Goal: Information Seeking & Learning: Compare options

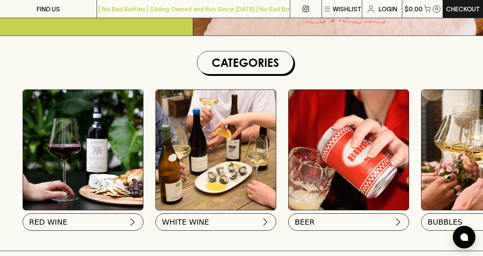
scroll to position [196, 0]
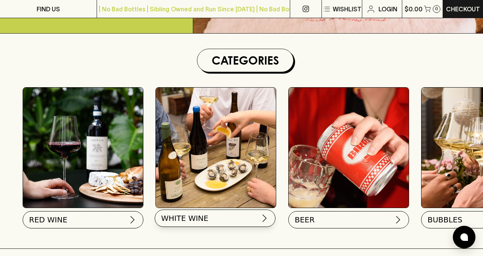
click at [184, 221] on span "WHITE WINE" at bounding box center [184, 218] width 47 height 11
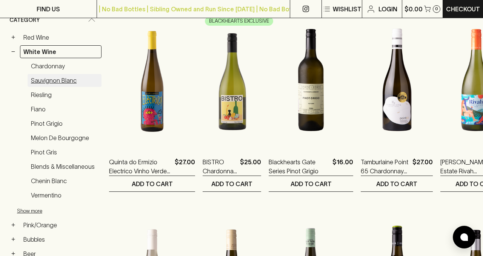
scroll to position [140, 0]
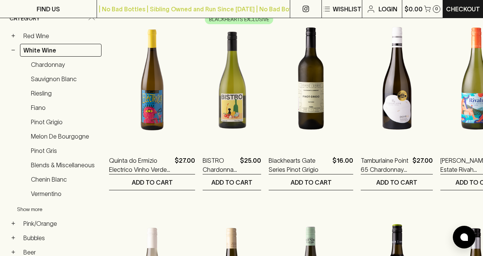
click at [33, 206] on button "Show more" at bounding box center [66, 209] width 99 height 15
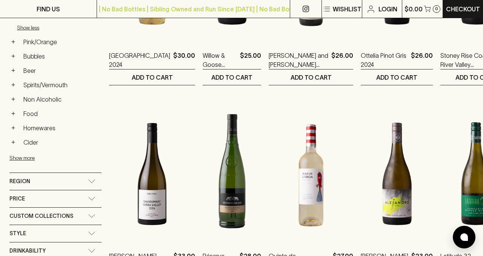
scroll to position [447, 0]
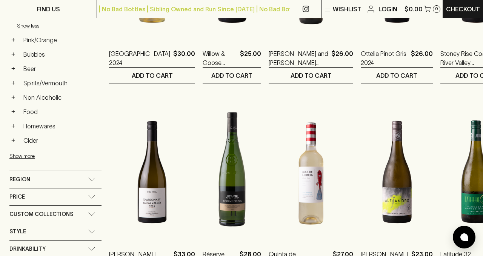
click at [49, 175] on div "Region" at bounding box center [48, 179] width 79 height 9
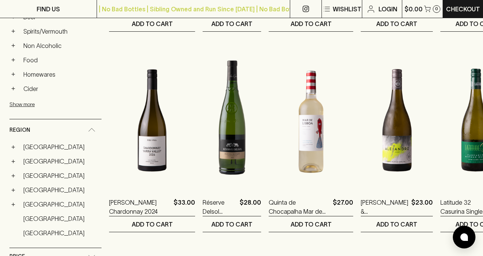
scroll to position [545, 0]
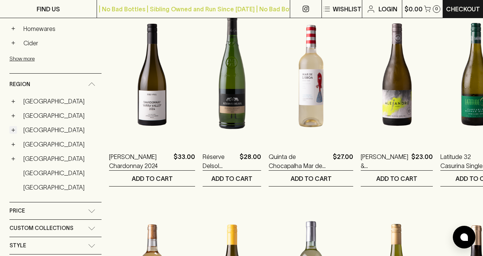
click at [12, 126] on button "+" at bounding box center [13, 130] width 8 height 8
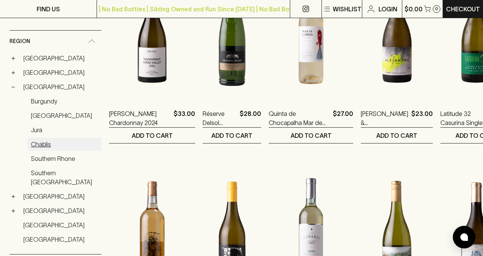
scroll to position [594, 0]
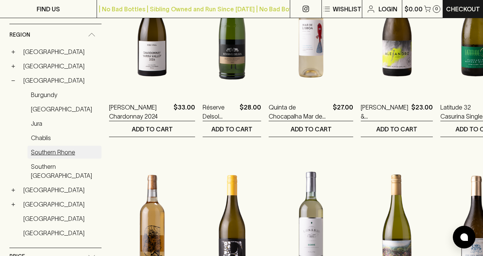
click at [54, 147] on link "Southern Rhone" at bounding box center [65, 152] width 74 height 13
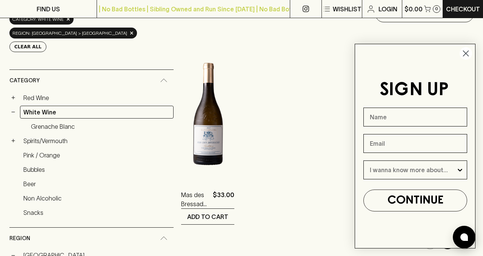
scroll to position [110, 0]
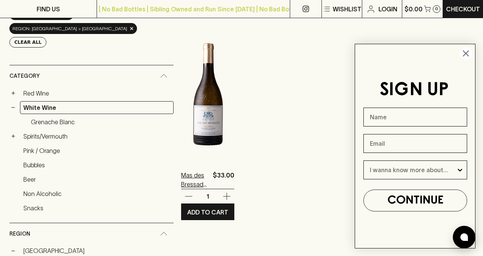
click at [187, 185] on p "Mas des Bressades Grenache Blanc 2022" at bounding box center [195, 180] width 29 height 18
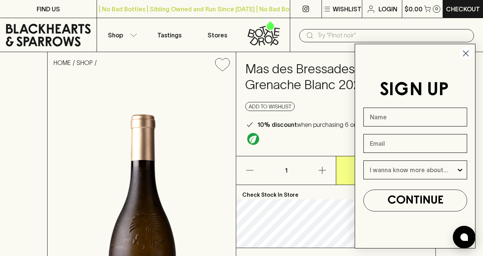
click at [468, 57] on circle "Close dialog" at bounding box center [466, 53] width 12 height 12
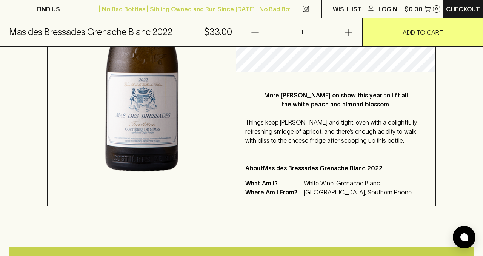
scroll to position [198, 0]
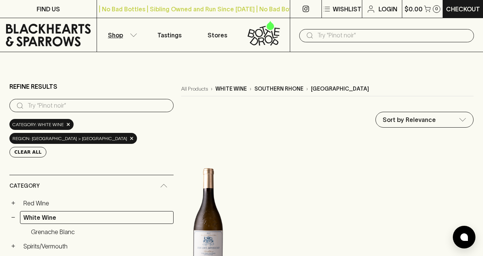
click at [95, 139] on div "region: france > southern rhone ×" at bounding box center [73, 138] width 128 height 11
click at [130, 139] on span "×" at bounding box center [132, 138] width 5 height 8
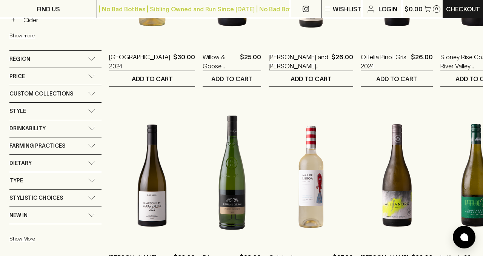
scroll to position [443, 0]
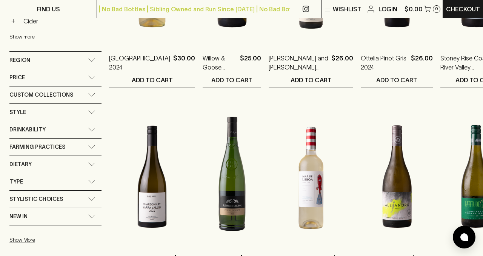
click at [59, 61] on div "Region" at bounding box center [48, 60] width 79 height 9
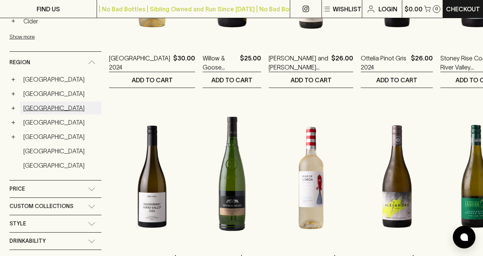
click at [21, 104] on link "France" at bounding box center [61, 108] width 82 height 13
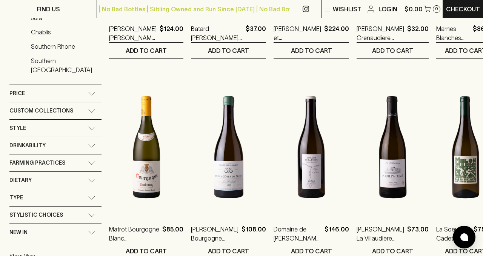
scroll to position [326, 0]
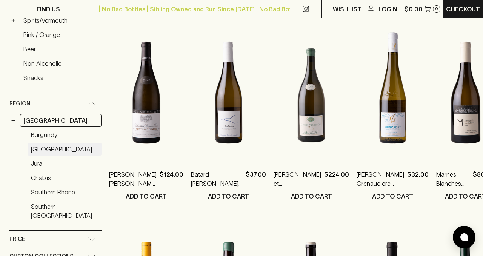
click at [40, 143] on link "Loire Valley" at bounding box center [65, 149] width 74 height 13
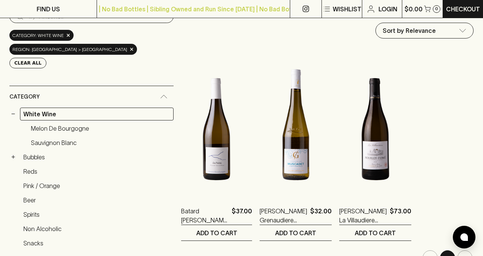
scroll to position [89, 0]
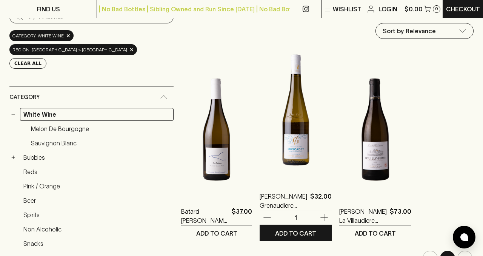
click at [260, 143] on img at bounding box center [296, 114] width 72 height 132
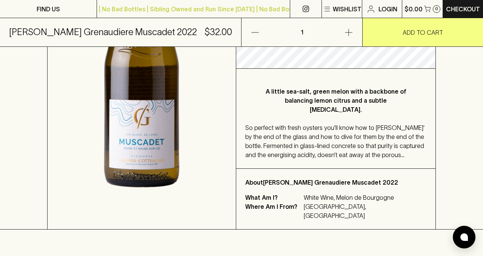
scroll to position [219, 0]
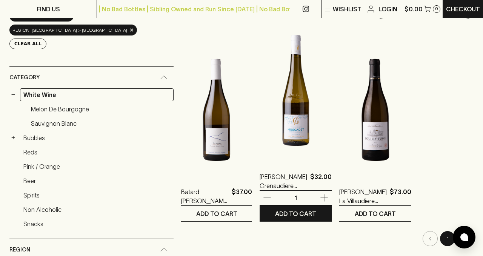
scroll to position [122, 0]
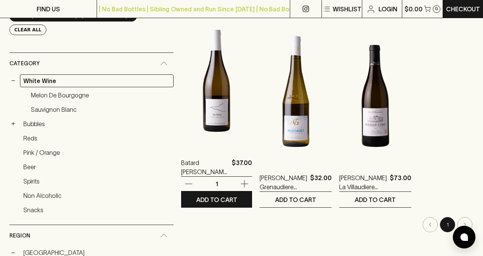
click at [181, 147] on img at bounding box center [216, 81] width 71 height 132
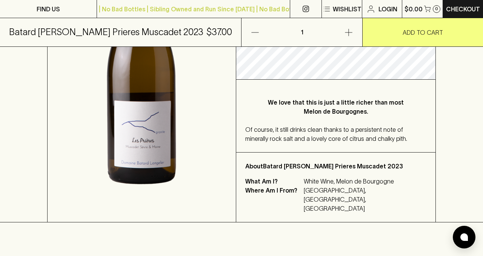
scroll to position [189, 0]
drag, startPoint x: 341, startPoint y: 150, endPoint x: 375, endPoint y: 149, distance: 34.0
click at [375, 161] on p "About Batard Langelier Les Prieres Muscadet 2023" at bounding box center [335, 165] width 181 height 9
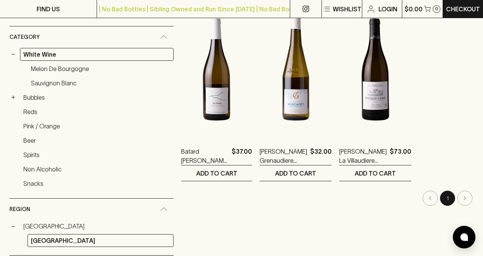
scroll to position [151, 0]
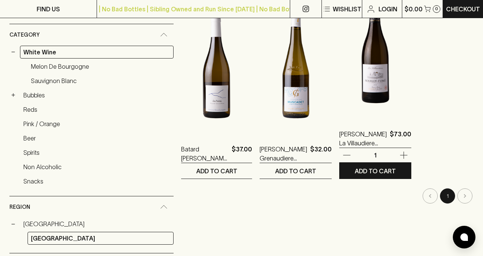
click at [339, 100] on img at bounding box center [375, 52] width 72 height 132
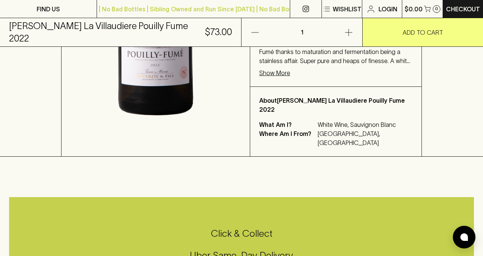
scroll to position [287, 0]
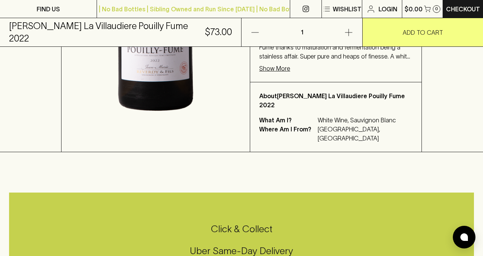
click at [290, 73] on p "Show More" at bounding box center [274, 68] width 31 height 9
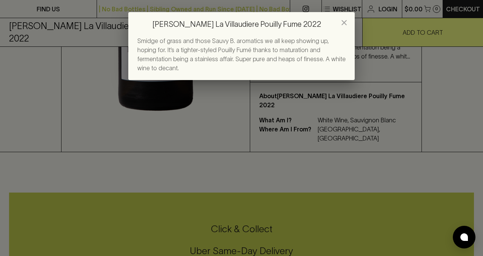
click at [335, 23] on h2 "Jean Marie Reverdy La Villaudiere Pouilly Fume 2022" at bounding box center [241, 24] width 227 height 24
click at [341, 23] on icon "close" at bounding box center [344, 22] width 9 height 9
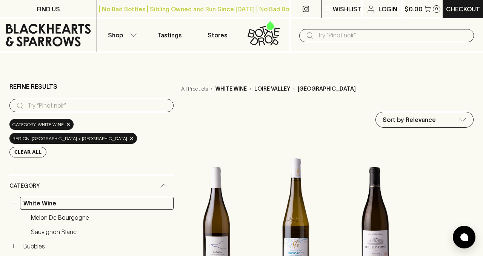
click at [118, 37] on p "Shop" at bounding box center [115, 35] width 15 height 9
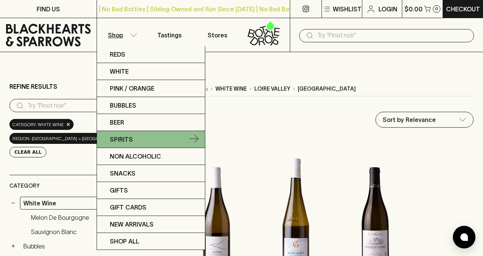
click at [128, 135] on p "Spirits" at bounding box center [121, 139] width 23 height 9
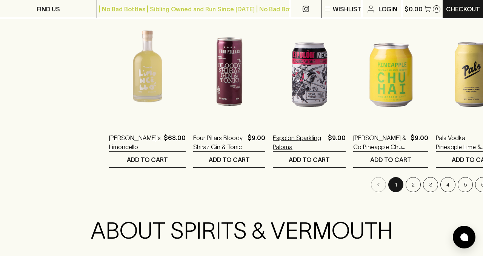
scroll to position [753, 0]
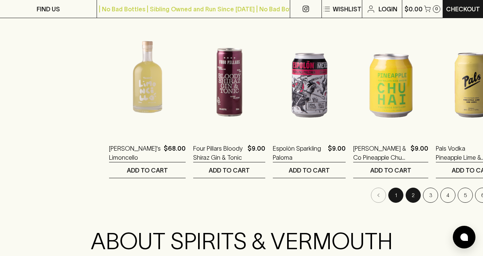
click at [406, 199] on button "2" at bounding box center [413, 195] width 15 height 15
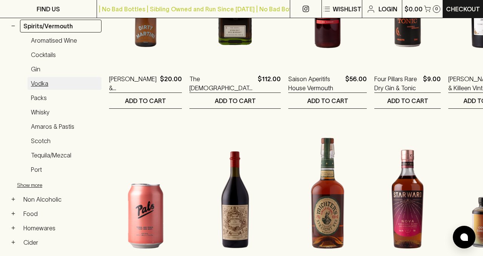
scroll to position [211, 0]
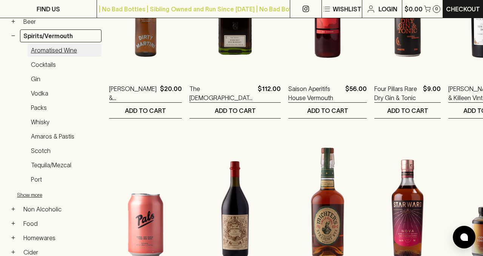
click at [43, 54] on link "Aromatised Wine" at bounding box center [65, 50] width 74 height 13
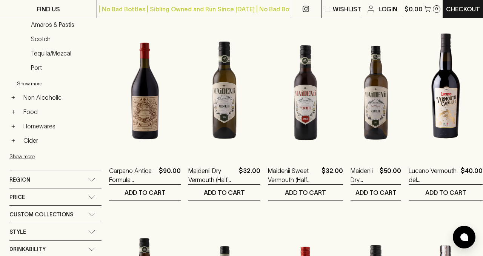
scroll to position [330, 0]
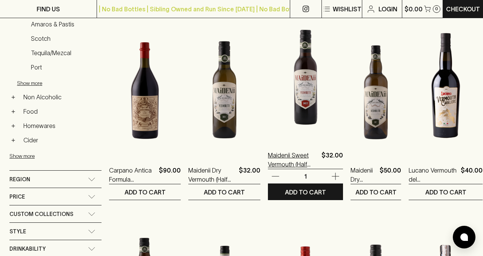
click at [286, 158] on p "Maidenii Sweet Vermouth (Half Bottle)" at bounding box center [293, 160] width 51 height 18
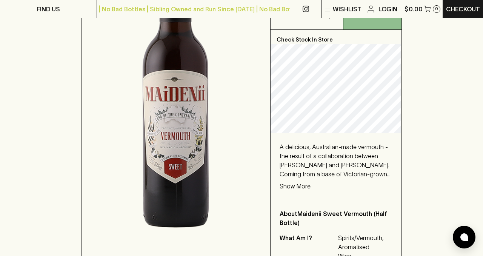
scroll to position [186, 0]
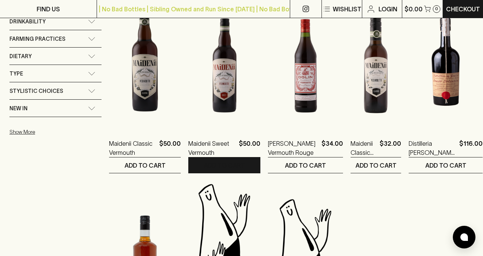
scroll to position [556, 0]
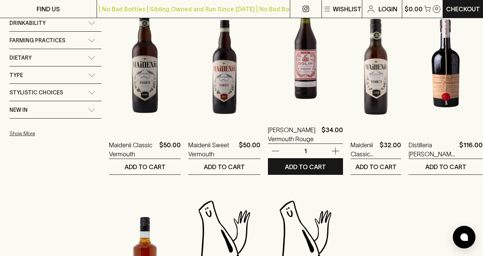
click at [294, 90] on img at bounding box center [305, 48] width 75 height 132
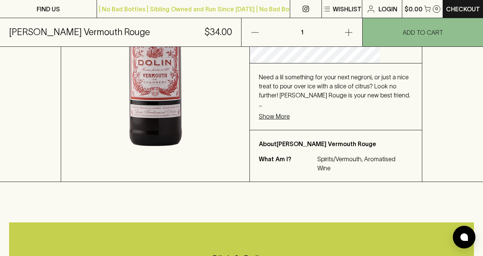
scroll to position [208, 0]
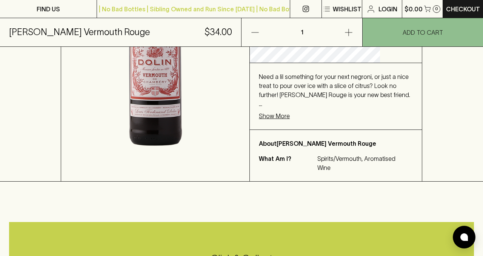
click at [290, 120] on p "Show More" at bounding box center [274, 115] width 31 height 9
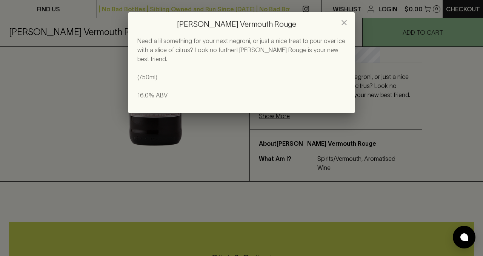
click at [347, 22] on icon "close" at bounding box center [344, 22] width 9 height 9
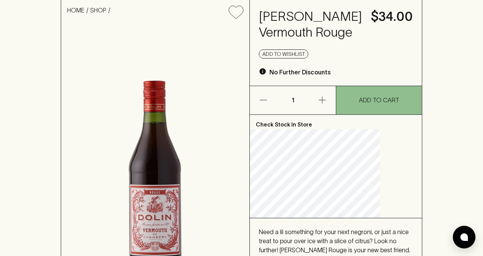
scroll to position [0, 0]
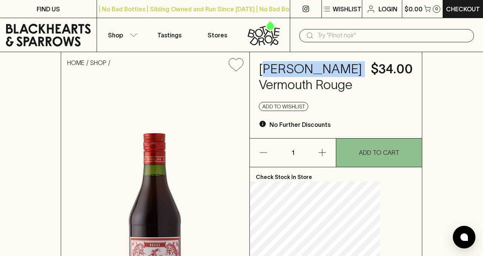
drag, startPoint x: 284, startPoint y: 70, endPoint x: 334, endPoint y: 82, distance: 51.2
click at [334, 81] on h4 "Dolin Vermouth Rouge" at bounding box center [310, 77] width 103 height 32
click at [334, 82] on h4 "Dolin Vermouth Rouge" at bounding box center [310, 77] width 103 height 32
drag, startPoint x: 333, startPoint y: 83, endPoint x: 282, endPoint y: 69, distance: 53.6
click at [282, 69] on h4 "Dolin Vermouth Rouge" at bounding box center [310, 77] width 103 height 32
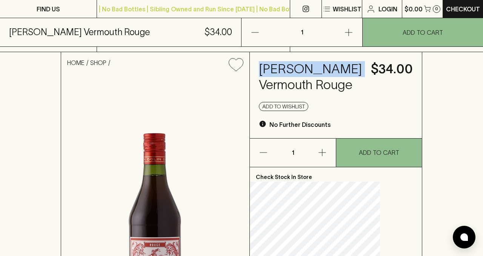
scroll to position [642, 0]
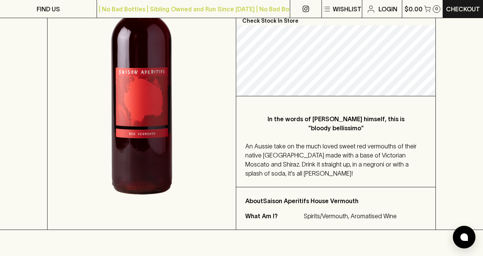
scroll to position [156, 0]
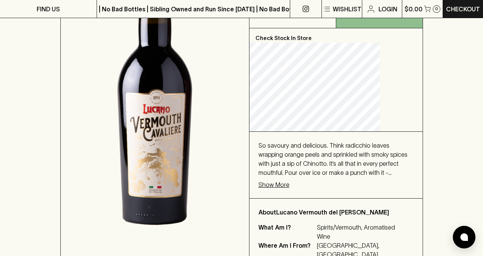
scroll to position [156, 0]
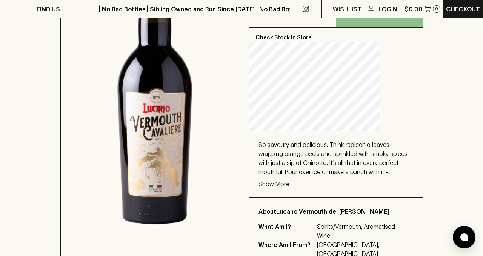
click at [290, 188] on p "Show More" at bounding box center [274, 183] width 31 height 9
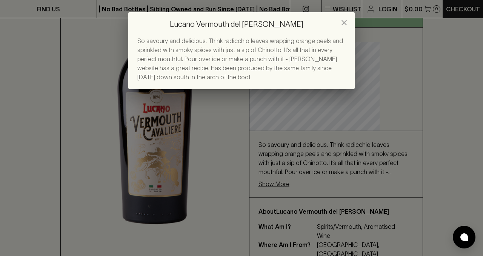
click at [343, 19] on icon "close" at bounding box center [344, 22] width 9 height 9
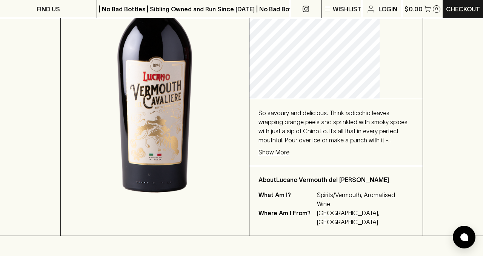
scroll to position [198, 0]
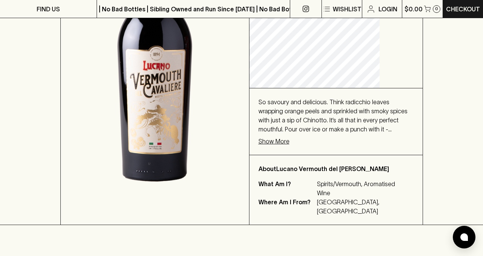
click at [302, 155] on div "So savoury and delicious. Think radicchio leaves wrapping orange peels and spri…" at bounding box center [336, 121] width 173 height 66
click at [290, 146] on p "Show More" at bounding box center [274, 141] width 31 height 9
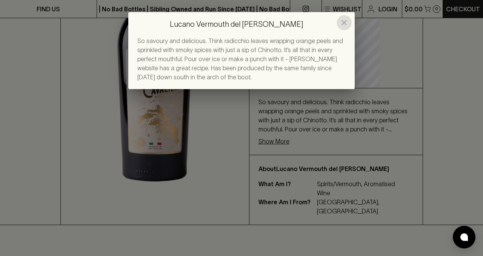
click at [348, 24] on icon "close" at bounding box center [344, 22] width 9 height 9
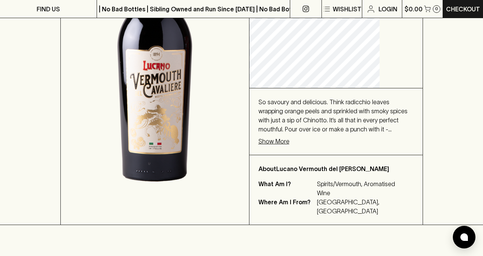
click at [290, 146] on p "Show More" at bounding box center [274, 141] width 31 height 9
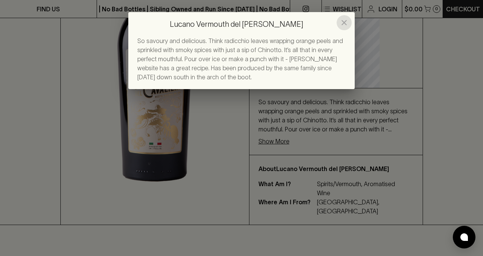
click at [343, 25] on icon "close" at bounding box center [344, 22] width 9 height 9
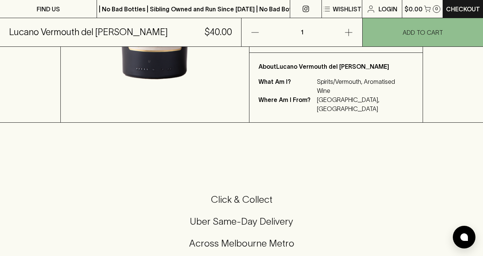
scroll to position [4, 0]
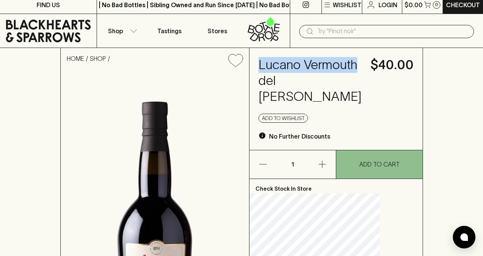
drag, startPoint x: 281, startPoint y: 67, endPoint x: 332, endPoint y: 77, distance: 51.6
click at [332, 77] on h4 "Lucano Vermouth del Cavaliere" at bounding box center [310, 81] width 103 height 48
